Goal: Transaction & Acquisition: Purchase product/service

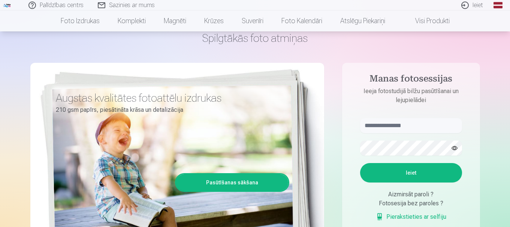
scroll to position [75, 0]
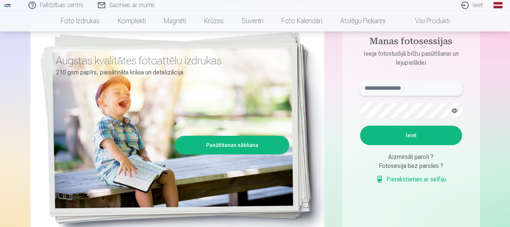
click at [392, 89] on input "text" at bounding box center [411, 88] width 102 height 15
type input "**********"
click at [455, 110] on button "button" at bounding box center [454, 111] width 14 height 14
click at [414, 134] on button "Ieiet" at bounding box center [411, 135] width 102 height 19
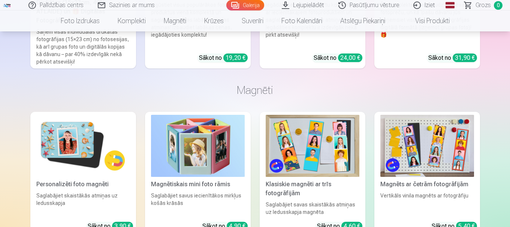
scroll to position [1685, 0]
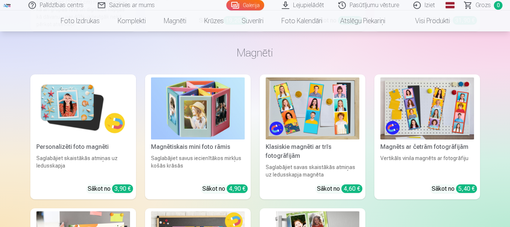
click at [82, 115] on img at bounding box center [83, 109] width 94 height 63
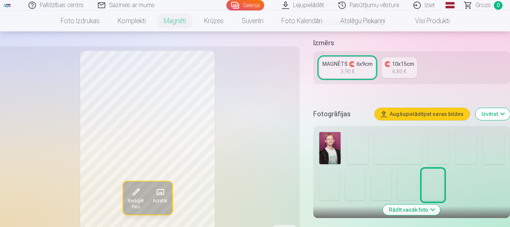
scroll to position [150, 0]
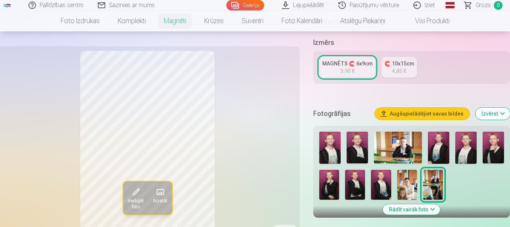
click at [355, 140] on img at bounding box center [356, 148] width 21 height 32
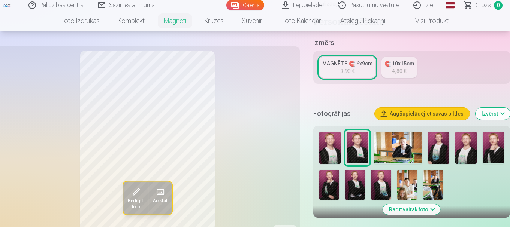
scroll to position [187, 0]
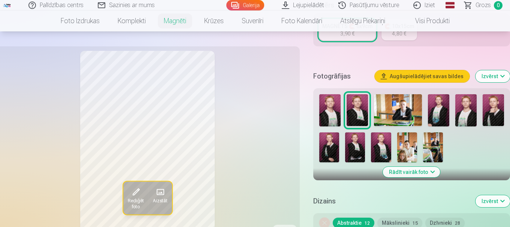
click at [327, 103] on img at bounding box center [329, 110] width 21 height 32
click at [436, 102] on img at bounding box center [438, 110] width 21 height 32
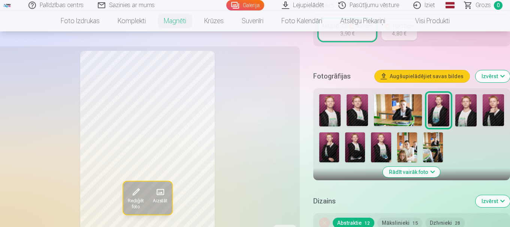
click at [465, 100] on img at bounding box center [465, 110] width 21 height 32
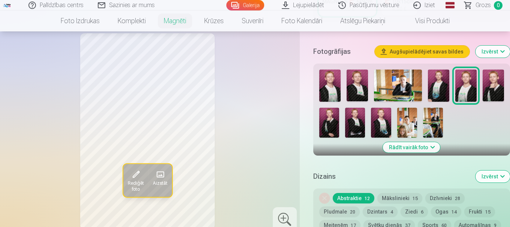
scroll to position [225, 0]
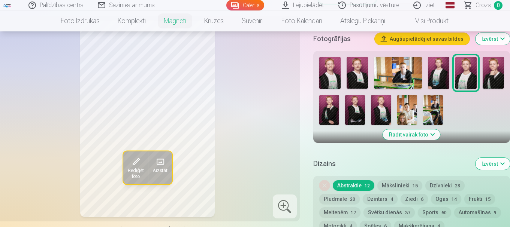
click at [486, 73] on img at bounding box center [492, 73] width 21 height 32
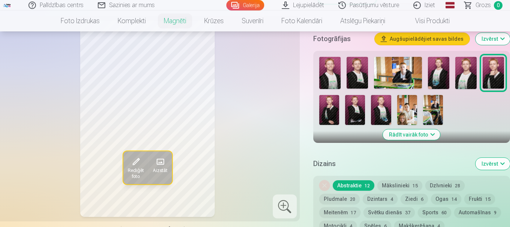
click at [327, 110] on img at bounding box center [329, 110] width 20 height 30
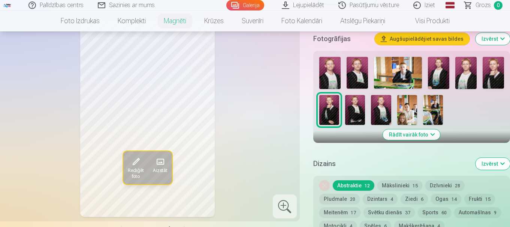
click at [347, 106] on img at bounding box center [355, 110] width 20 height 30
click at [378, 106] on img at bounding box center [381, 110] width 20 height 30
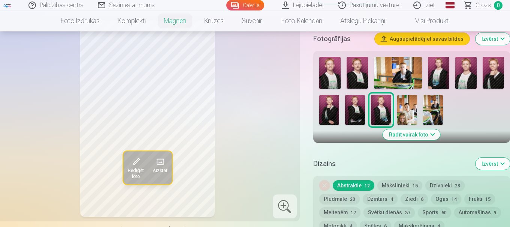
click at [326, 67] on img at bounding box center [329, 73] width 21 height 32
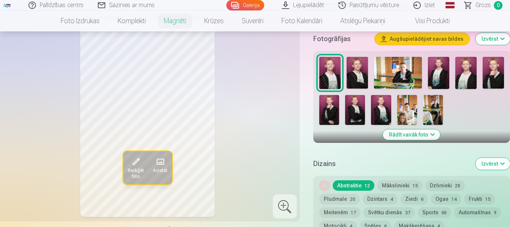
click at [357, 69] on img at bounding box center [356, 73] width 21 height 32
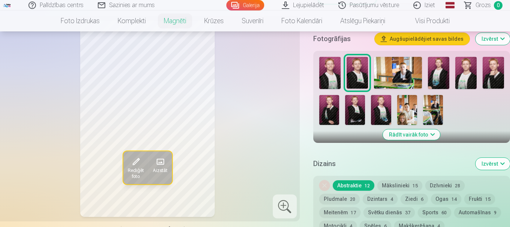
click at [437, 60] on img at bounding box center [438, 73] width 21 height 32
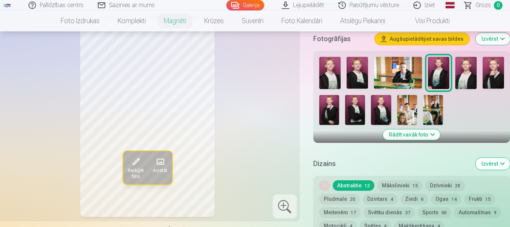
click at [357, 71] on img at bounding box center [356, 73] width 21 height 32
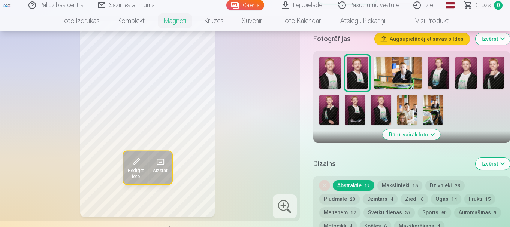
click at [350, 105] on img at bounding box center [355, 110] width 20 height 30
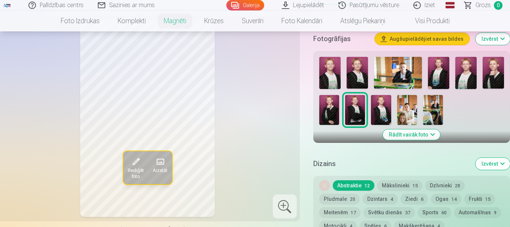
click at [377, 101] on img at bounding box center [381, 110] width 20 height 30
click at [498, 60] on img at bounding box center [492, 73] width 21 height 32
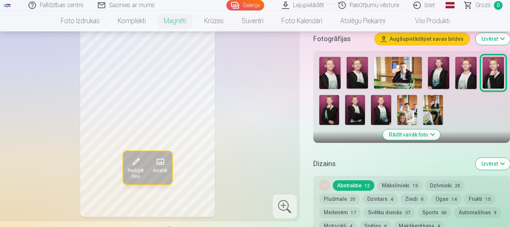
click at [470, 71] on img at bounding box center [465, 73] width 21 height 32
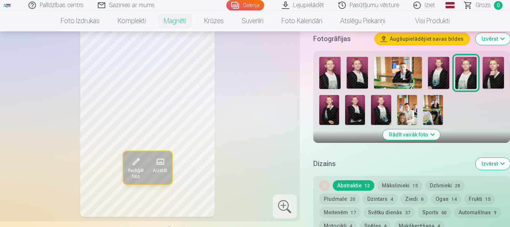
click at [443, 69] on img at bounding box center [438, 73] width 21 height 32
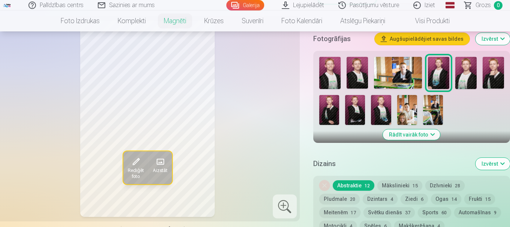
click at [413, 67] on img at bounding box center [398, 73] width 48 height 32
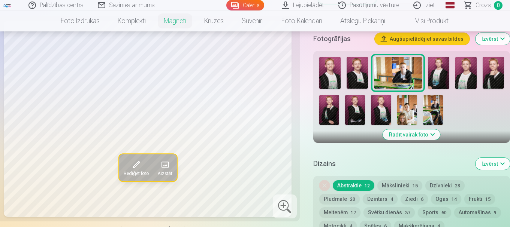
click at [437, 68] on img at bounding box center [438, 73] width 21 height 32
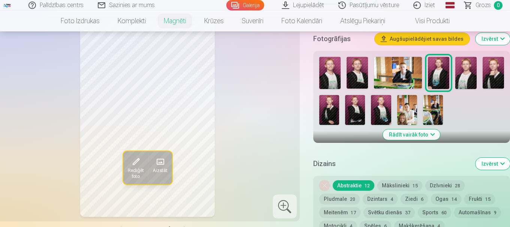
click at [457, 72] on img at bounding box center [465, 73] width 21 height 32
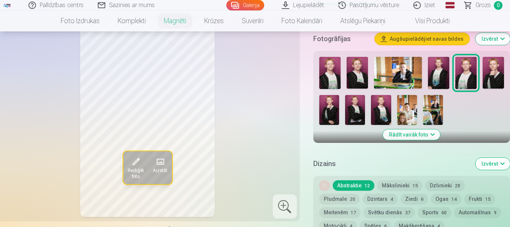
click at [356, 72] on img at bounding box center [356, 73] width 21 height 32
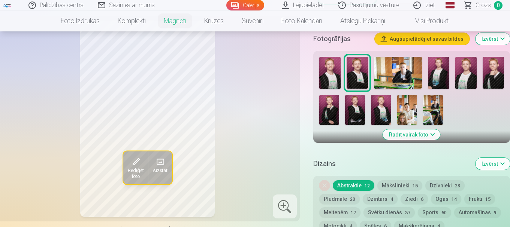
click at [131, 172] on span "Rediģēt foto" at bounding box center [136, 174] width 16 height 12
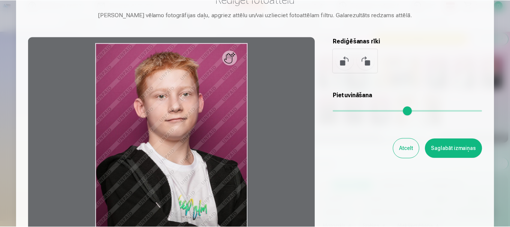
scroll to position [0, 0]
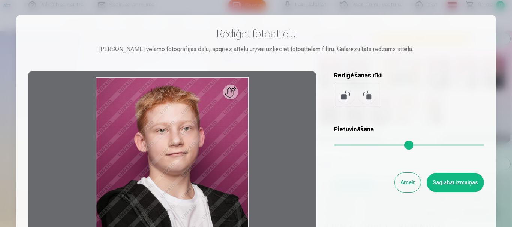
click at [412, 184] on button "Atcelt" at bounding box center [407, 182] width 26 height 19
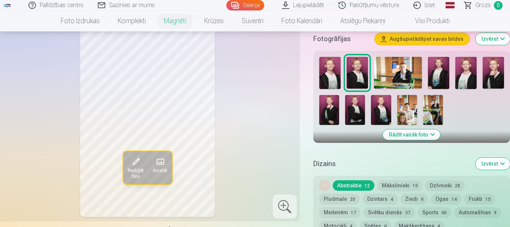
click at [429, 130] on button "Rādīt vairāk foto" at bounding box center [411, 135] width 57 height 10
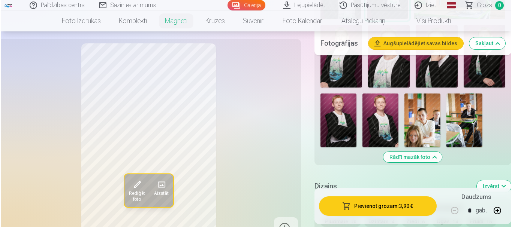
scroll to position [337, 0]
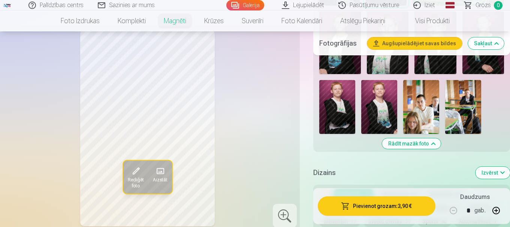
click at [401, 207] on button "Pievienot grozam : 3,90 €" at bounding box center [377, 206] width 118 height 19
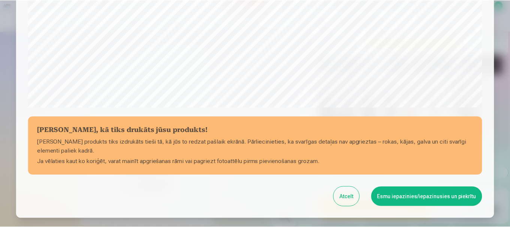
scroll to position [275, 0]
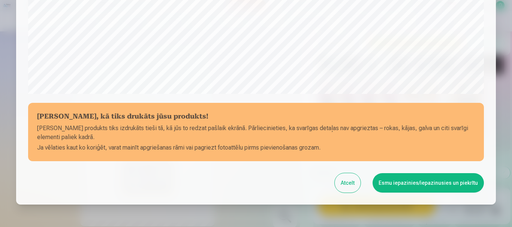
click at [442, 185] on button "Esmu iepazinies/iepazinusies un piekrītu" at bounding box center [427, 182] width 111 height 19
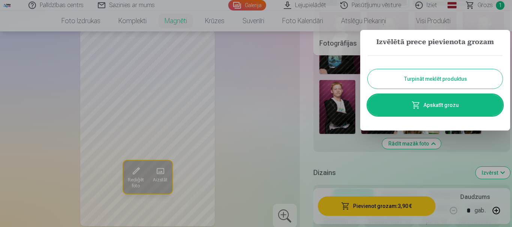
click at [431, 80] on button "Turpināt meklēt produktus" at bounding box center [434, 78] width 135 height 19
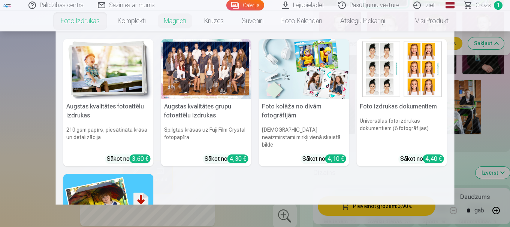
click at [82, 19] on link "Foto izdrukas" at bounding box center [80, 20] width 57 height 21
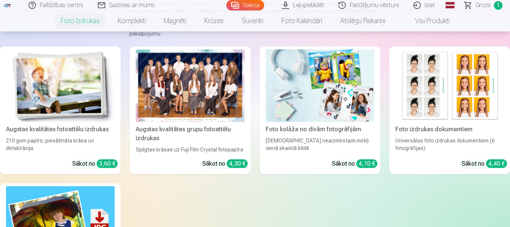
scroll to position [112, 0]
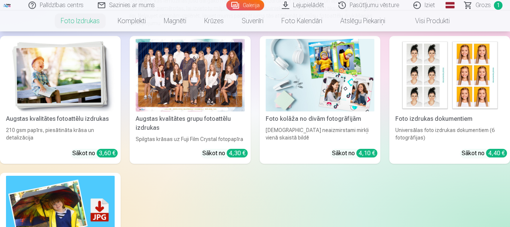
click at [206, 82] on div at bounding box center [190, 75] width 109 height 73
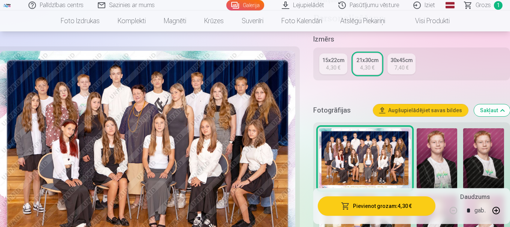
scroll to position [187, 0]
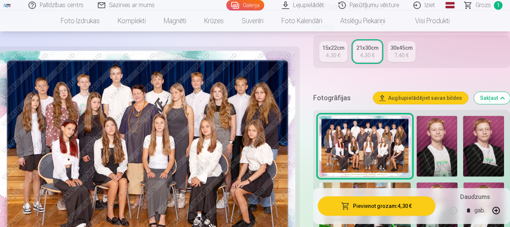
click at [370, 203] on button "Pievienot grozam : 4,30 €" at bounding box center [377, 206] width 118 height 19
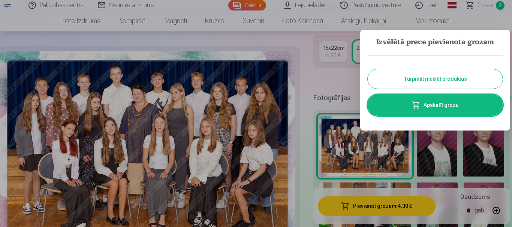
click at [399, 72] on button "Turpināt meklēt produktus" at bounding box center [434, 78] width 135 height 19
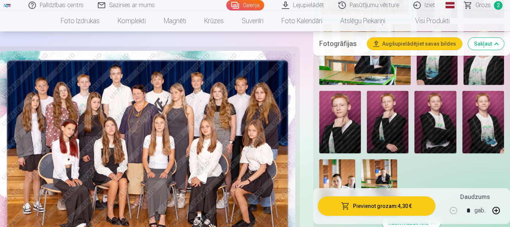
scroll to position [300, 0]
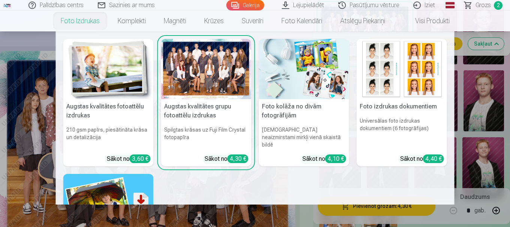
click at [96, 71] on img at bounding box center [108, 69] width 90 height 60
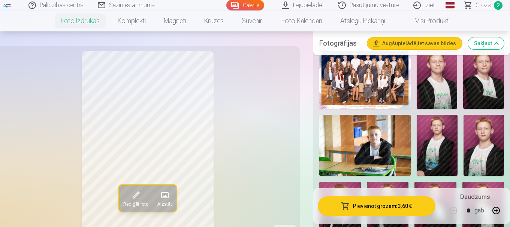
scroll to position [262, 0]
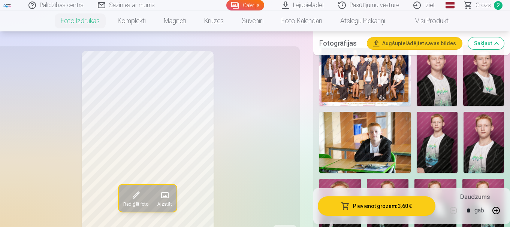
click at [359, 148] on img at bounding box center [364, 142] width 91 height 61
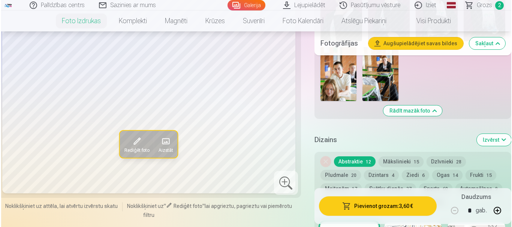
scroll to position [449, 0]
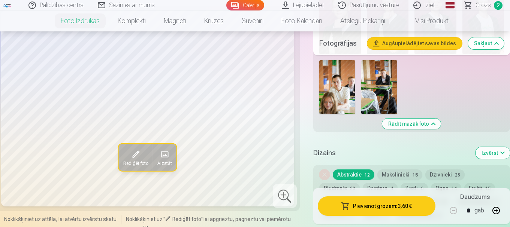
click at [362, 206] on button "Pievienot grozam : 3,60 €" at bounding box center [377, 206] width 118 height 19
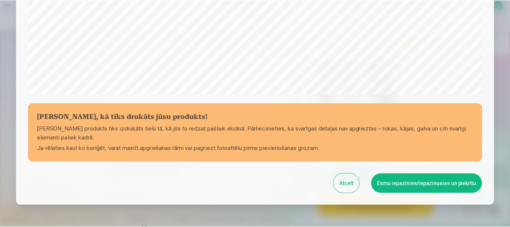
scroll to position [275, 0]
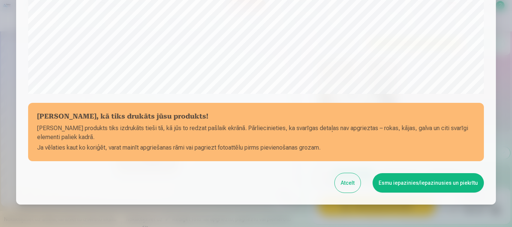
click at [462, 184] on button "Esmu iepazinies/iepazinusies un piekrītu" at bounding box center [427, 182] width 111 height 19
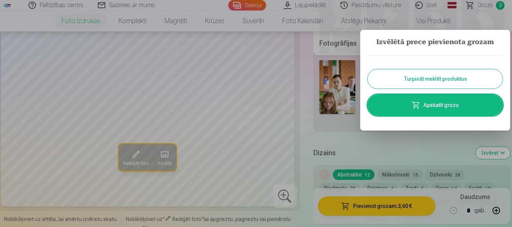
click at [447, 70] on button "Turpināt meklēt produktus" at bounding box center [434, 78] width 135 height 19
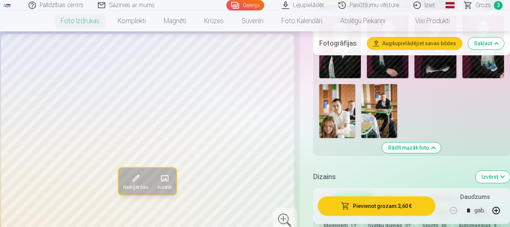
scroll to position [412, 0]
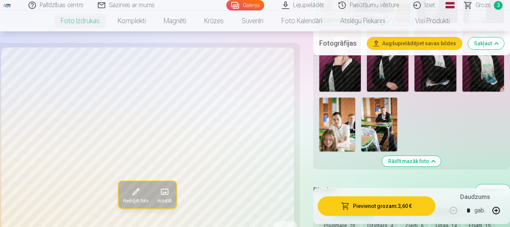
click at [373, 123] on img at bounding box center [379, 125] width 36 height 54
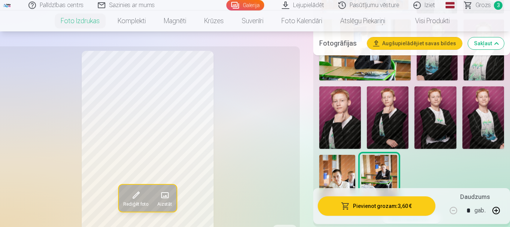
scroll to position [337, 0]
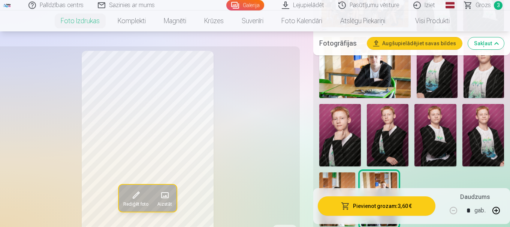
click at [449, 148] on img at bounding box center [435, 135] width 42 height 63
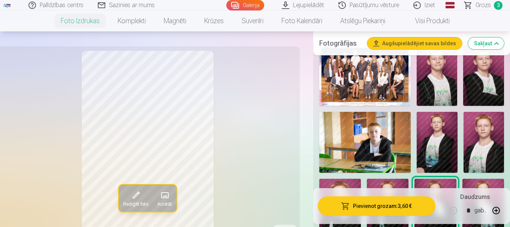
scroll to position [225, 0]
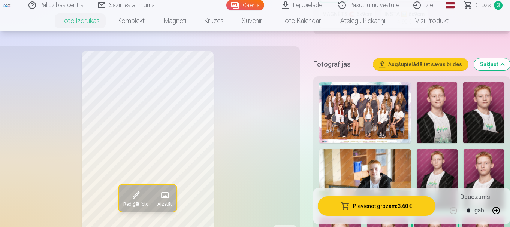
click at [397, 167] on img at bounding box center [364, 179] width 91 height 61
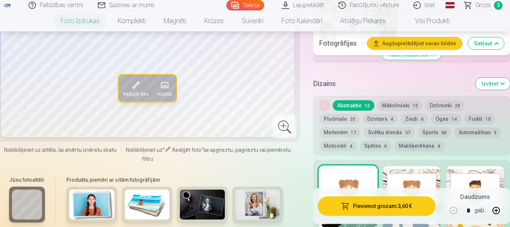
scroll to position [524, 0]
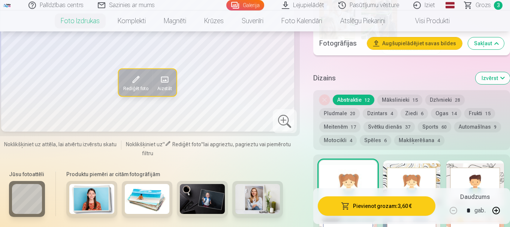
click at [350, 113] on span "20" at bounding box center [352, 113] width 5 height 5
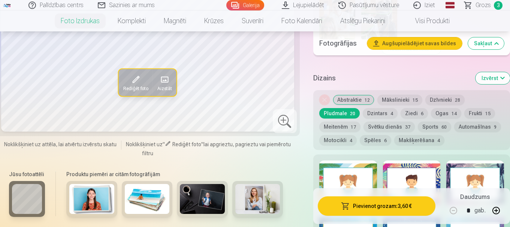
click at [355, 103] on button "Abstraktie 12" at bounding box center [354, 100] width 42 height 10
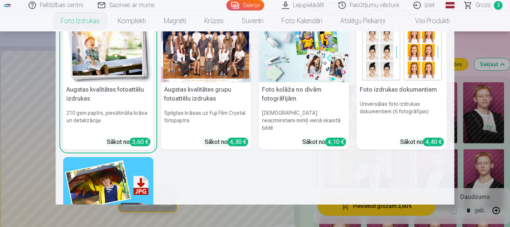
scroll to position [0, 0]
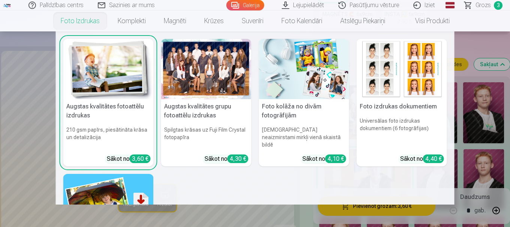
click at [96, 67] on img at bounding box center [108, 69] width 90 height 60
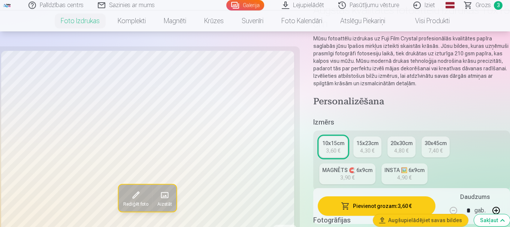
scroll to position [75, 0]
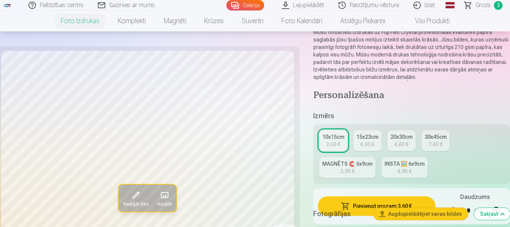
click at [398, 169] on div "4,90 €" at bounding box center [404, 171] width 14 height 7
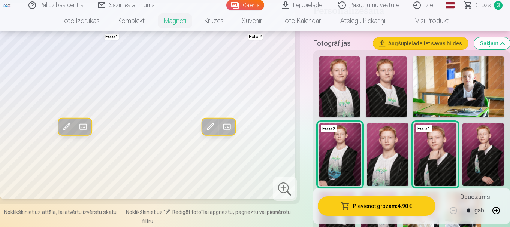
scroll to position [150, 0]
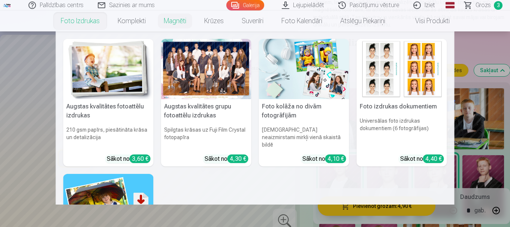
click at [84, 49] on img at bounding box center [108, 69] width 90 height 60
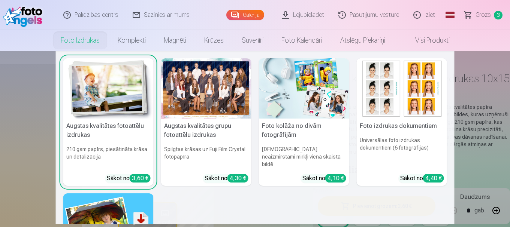
click at [91, 83] on img at bounding box center [108, 88] width 90 height 60
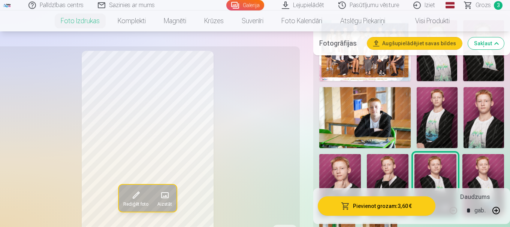
scroll to position [300, 0]
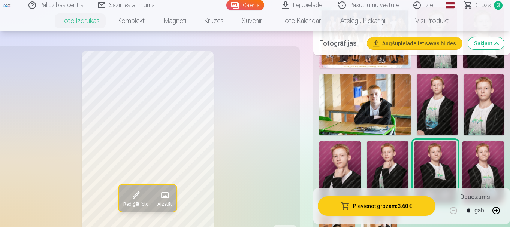
click at [348, 122] on img at bounding box center [364, 105] width 91 height 61
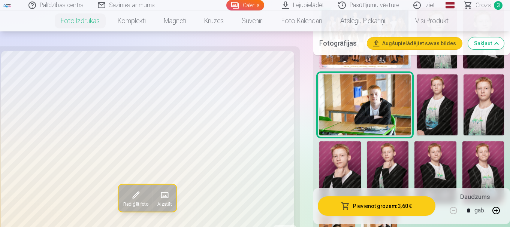
click at [367, 203] on button "Pievienot grozam : 3,60 €" at bounding box center [377, 206] width 118 height 19
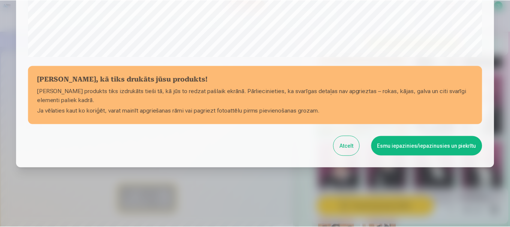
scroll to position [312, 0]
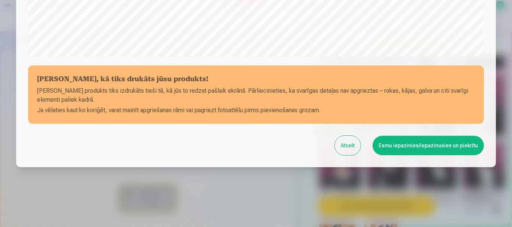
click at [394, 148] on button "Esmu iepazinies/iepazinusies un piekrītu" at bounding box center [427, 145] width 111 height 19
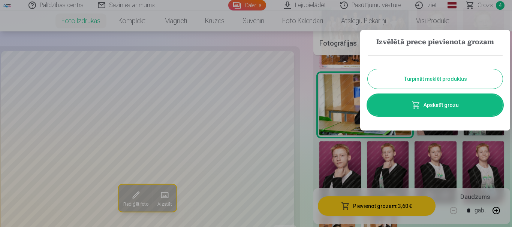
click at [398, 105] on link "Apskatīt grozu" at bounding box center [434, 105] width 135 height 21
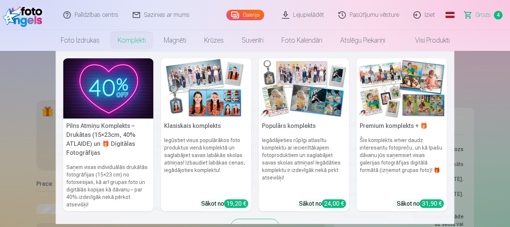
click at [130, 37] on link "Komplekti" at bounding box center [132, 40] width 46 height 21
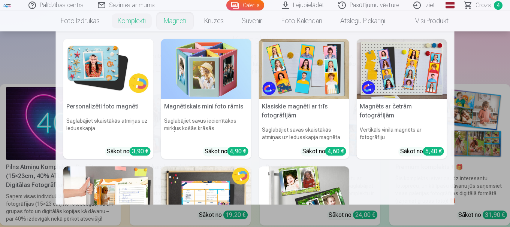
scroll to position [75, 0]
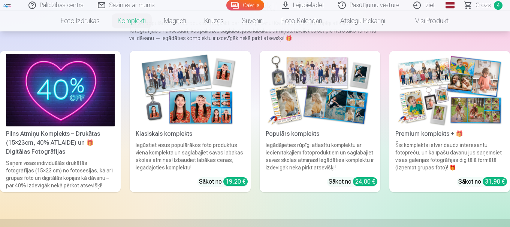
click at [46, 104] on img at bounding box center [60, 90] width 109 height 73
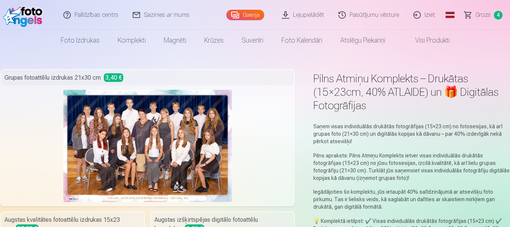
click at [449, 13] on link "Global" at bounding box center [449, 15] width 15 height 30
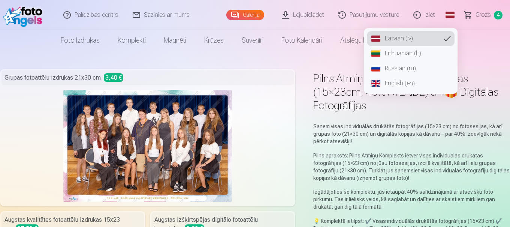
click at [449, 13] on link "Global" at bounding box center [449, 15] width 15 height 30
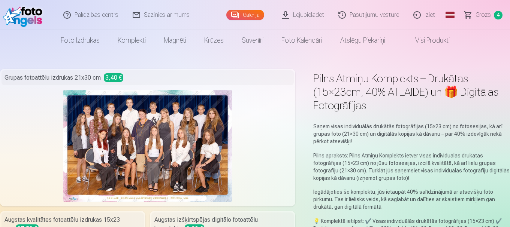
click at [483, 12] on span "Grozs" at bounding box center [482, 14] width 15 height 9
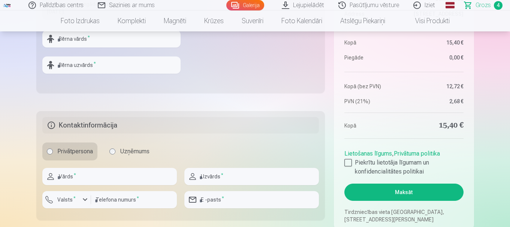
scroll to position [300, 0]
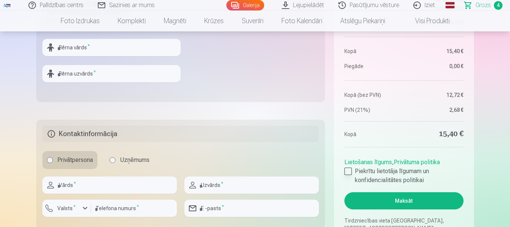
click at [350, 173] on div at bounding box center [347, 171] width 7 height 7
click at [382, 201] on button "Maksāt" at bounding box center [403, 200] width 119 height 17
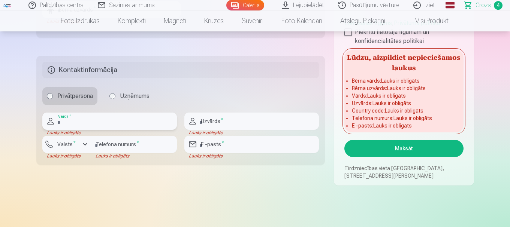
scroll to position [374, 0]
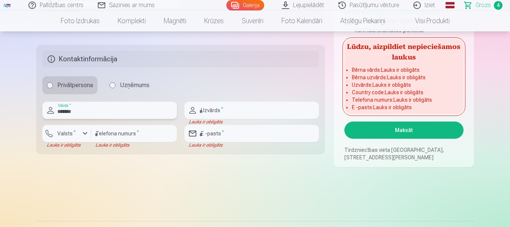
type input "*******"
click at [293, 107] on input "text" at bounding box center [251, 110] width 134 height 17
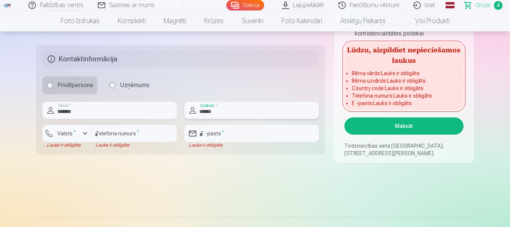
type input "******"
click at [81, 133] on div "button" at bounding box center [85, 133] width 9 height 9
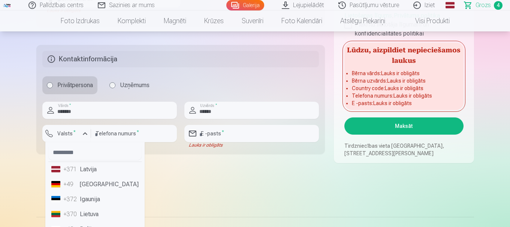
click at [97, 169] on li "+371 Latvija" at bounding box center [94, 169] width 93 height 15
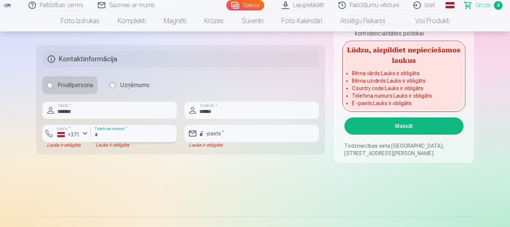
click at [109, 130] on input "number" at bounding box center [134, 133] width 86 height 17
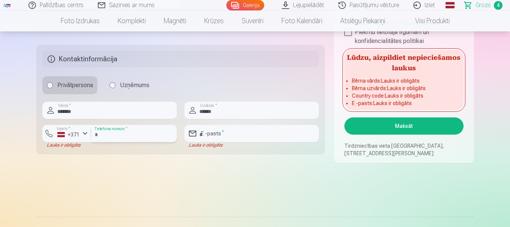
type input "********"
click at [208, 131] on input "email" at bounding box center [251, 133] width 134 height 17
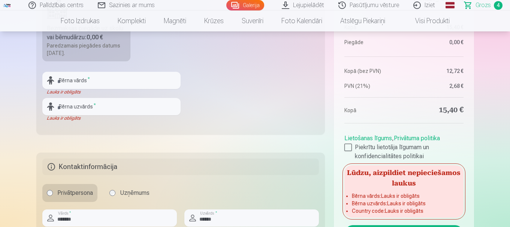
scroll to position [225, 0]
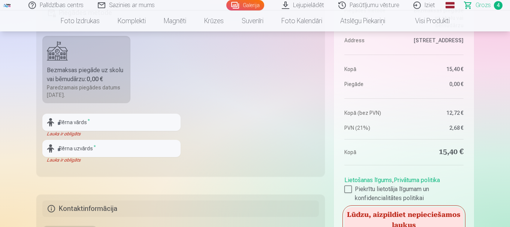
type input "**********"
click at [99, 119] on input "text" at bounding box center [111, 122] width 138 height 17
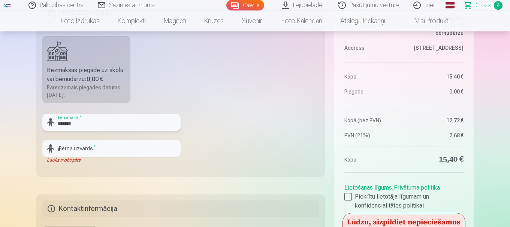
type input "*******"
click at [88, 151] on input "text" at bounding box center [111, 148] width 138 height 17
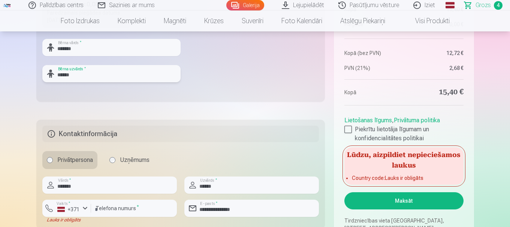
scroll to position [337, 0]
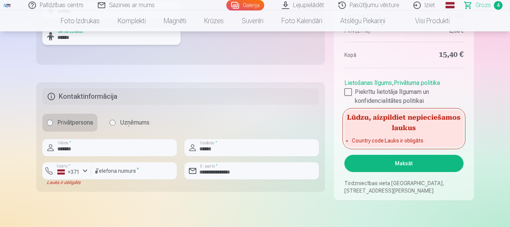
type input "******"
click at [88, 170] on div "button" at bounding box center [85, 171] width 9 height 9
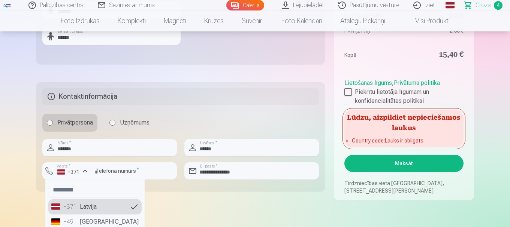
click at [101, 205] on li "+371 Latvija" at bounding box center [94, 207] width 93 height 15
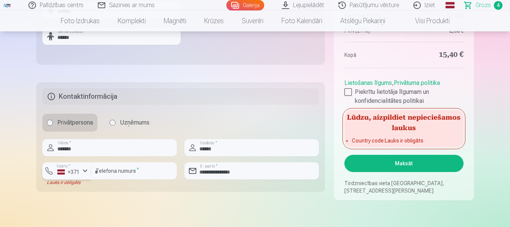
scroll to position [374, 0]
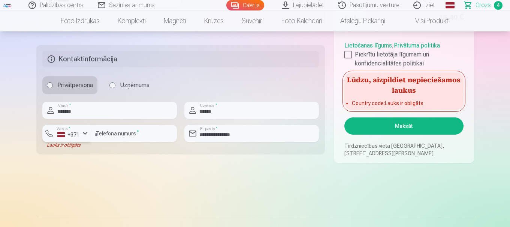
click at [87, 134] on div "button" at bounding box center [85, 133] width 9 height 9
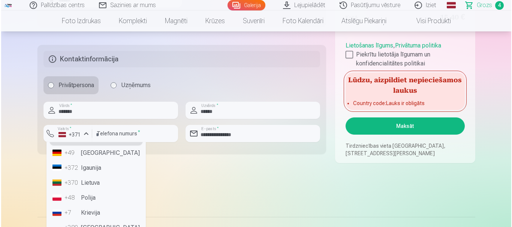
scroll to position [0, 0]
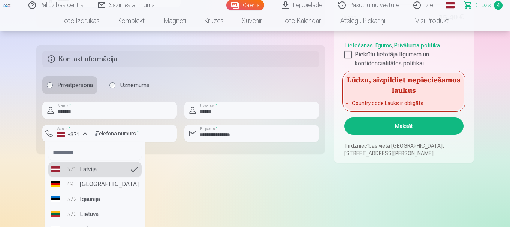
click at [109, 166] on li "+371 Latvija" at bounding box center [94, 169] width 93 height 15
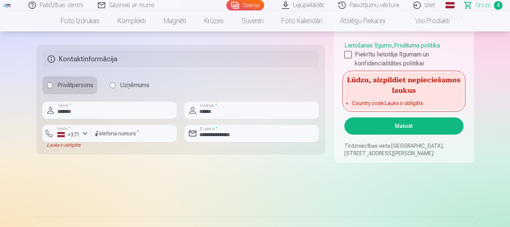
click at [385, 131] on button "Maksāt" at bounding box center [403, 126] width 119 height 17
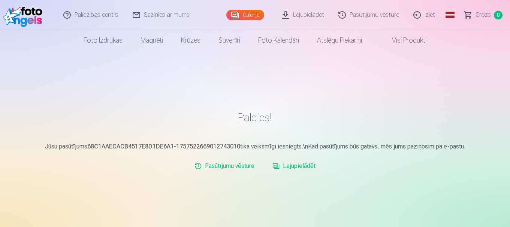
click at [371, 13] on link "Pasūtījumu vēsture" at bounding box center [368, 15] width 75 height 30
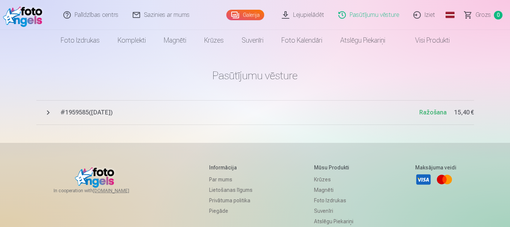
click at [240, 12] on link "Galerija" at bounding box center [245, 15] width 38 height 10
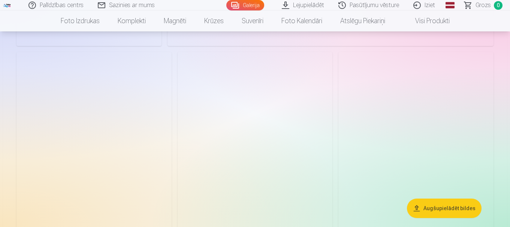
scroll to position [374, 0]
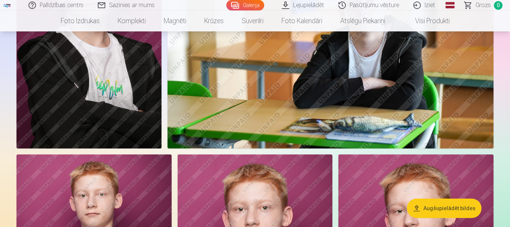
click at [424, 7] on link "Iziet" at bounding box center [424, 5] width 36 height 10
